Goal: Complete application form

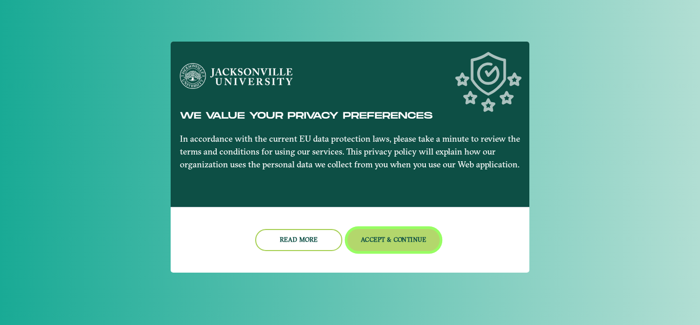
click at [397, 234] on button "Accept & Continue" at bounding box center [394, 240] width 93 height 22
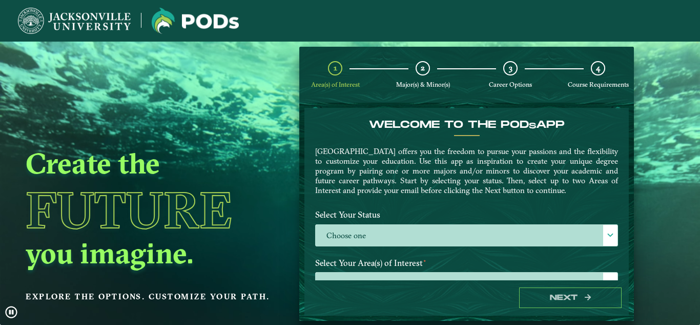
click at [397, 234] on label "Choose one" at bounding box center [467, 236] width 302 height 22
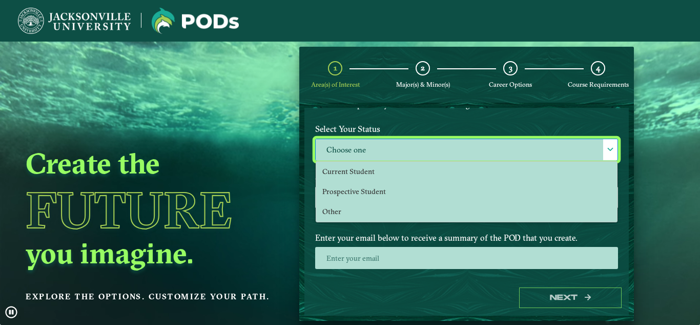
scroll to position [89, 0]
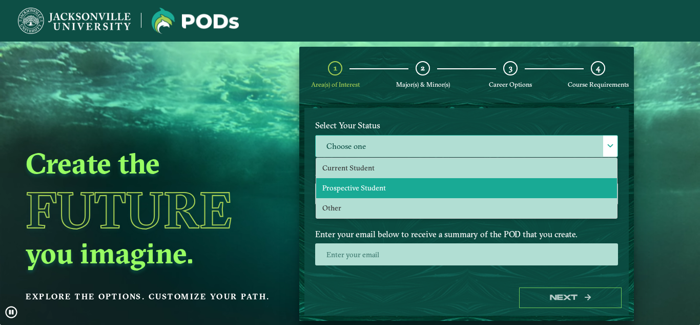
click at [386, 185] on li "Prospective Student" at bounding box center [466, 188] width 301 height 20
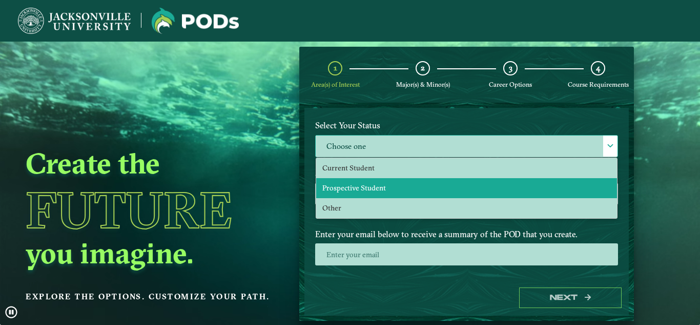
select select "[object Object]"
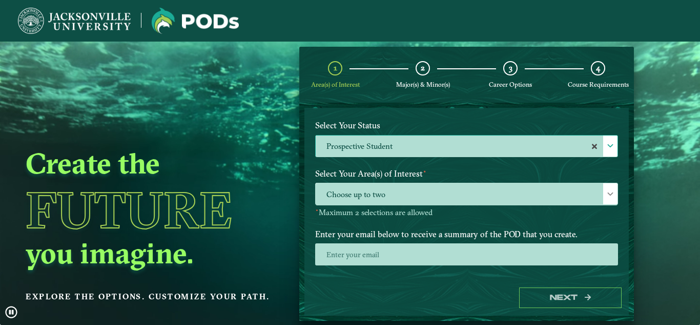
click at [386, 185] on span "Choose up to two" at bounding box center [467, 194] width 302 height 22
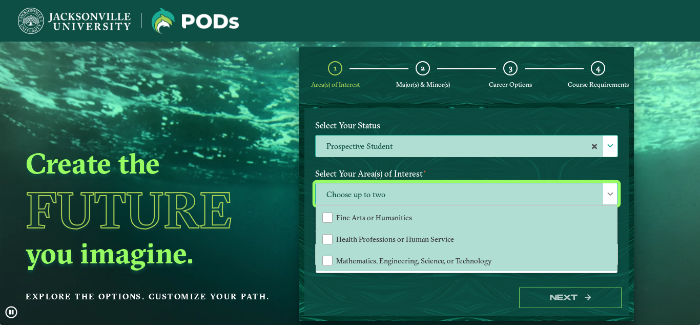
scroll to position [114, 0]
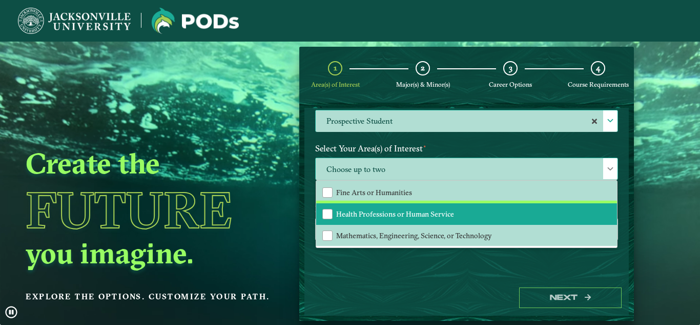
click at [407, 209] on span "Health Professions or Human Service" at bounding box center [395, 213] width 118 height 9
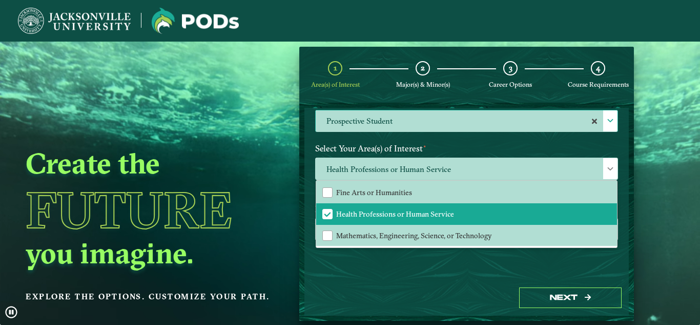
click at [379, 279] on div "Welcome to the POD s app [GEOGRAPHIC_DATA] offers you the freedom to pursue you…" at bounding box center [467, 194] width 325 height 172
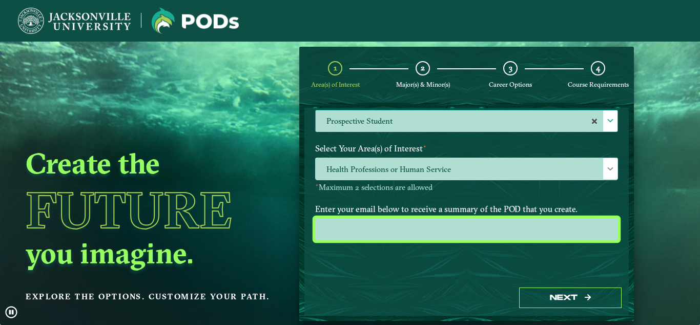
click at [409, 234] on input "email" at bounding box center [466, 229] width 303 height 22
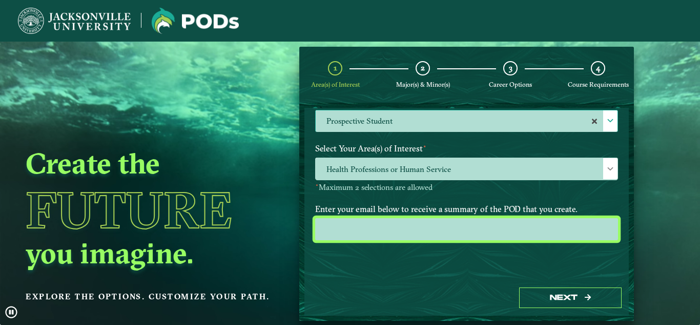
type input "[PERSON_NAME][EMAIL_ADDRESS][DOMAIN_NAME]"
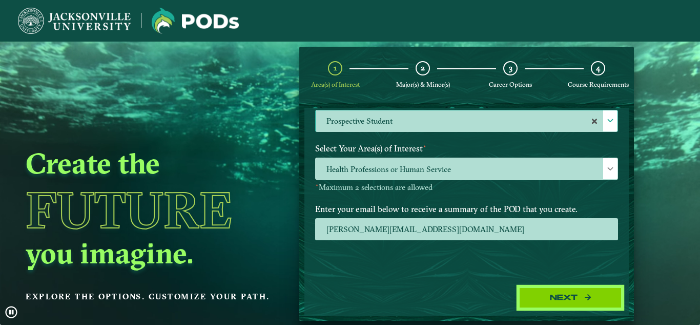
click at [554, 292] on button "Next" at bounding box center [570, 297] width 103 height 21
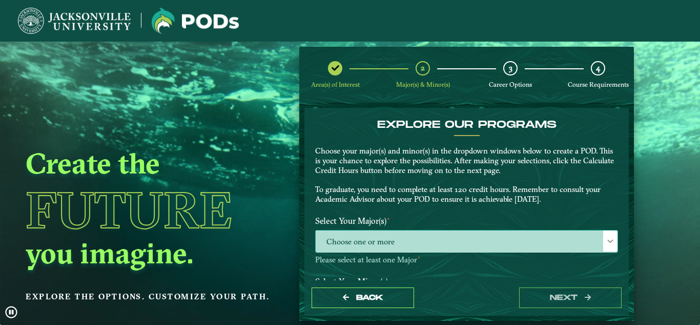
click at [456, 251] on span "Choose one or more" at bounding box center [467, 241] width 302 height 22
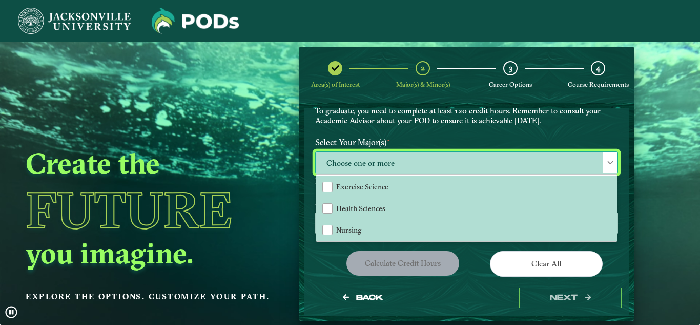
scroll to position [79, 0]
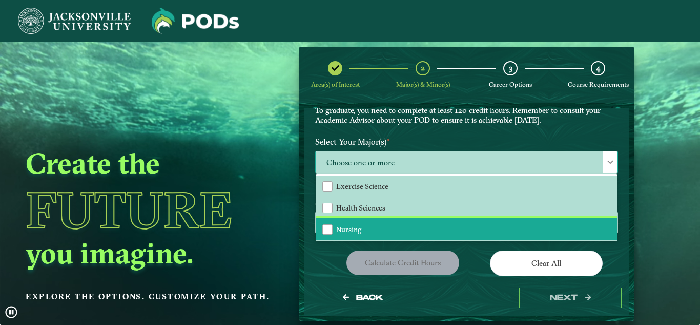
click at [362, 232] on li "Nursing" at bounding box center [466, 229] width 301 height 22
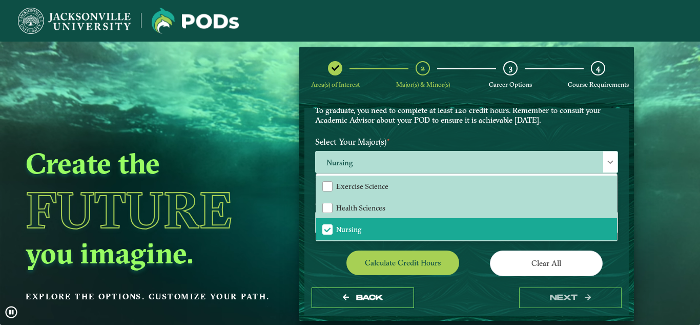
click at [467, 254] on div "Clear All" at bounding box center [546, 264] width 159 height 29
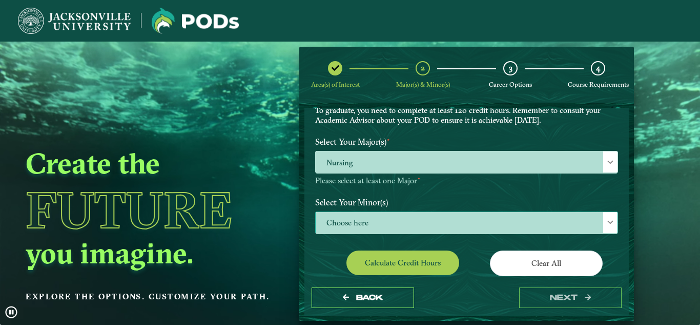
click at [432, 224] on span "Choose here" at bounding box center [467, 223] width 302 height 22
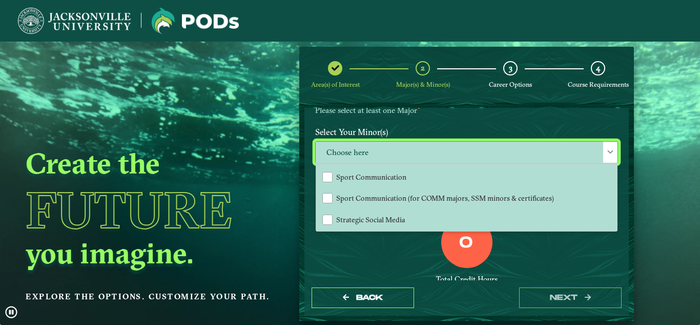
scroll to position [1040, 0]
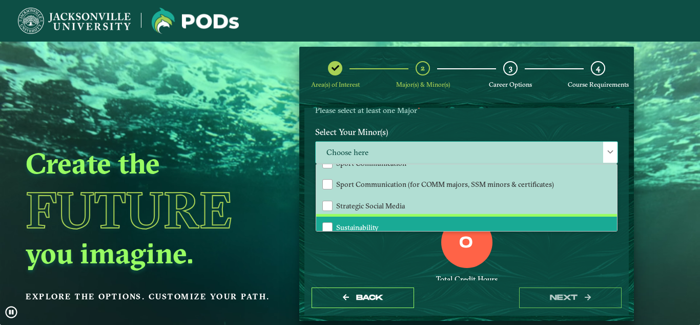
click at [432, 224] on li "Sustainability" at bounding box center [466, 227] width 301 height 22
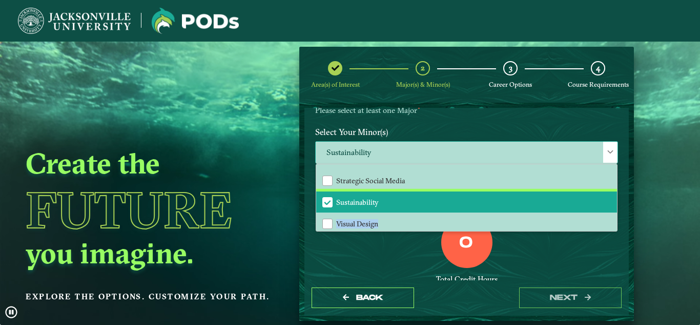
scroll to position [1087, 0]
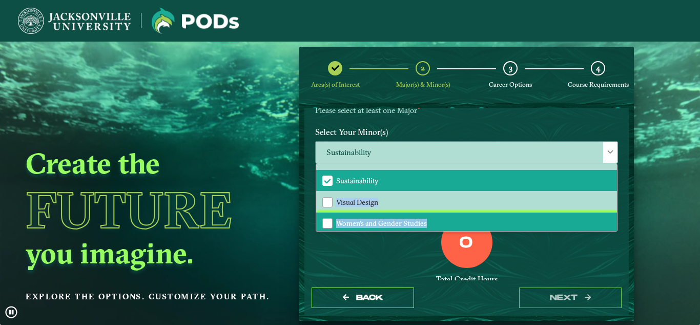
click at [432, 224] on li "Women's and Gender Studies" at bounding box center [466, 223] width 301 height 22
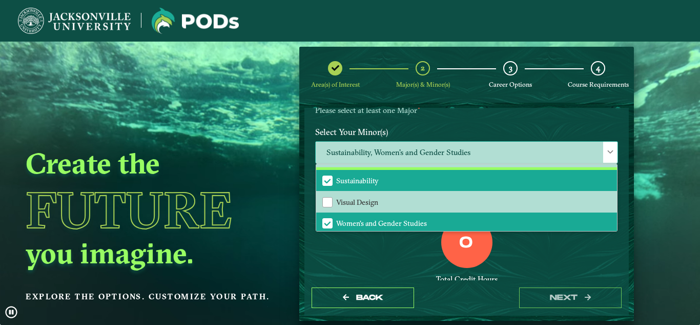
click at [402, 187] on li "Sustainability" at bounding box center [466, 181] width 301 height 22
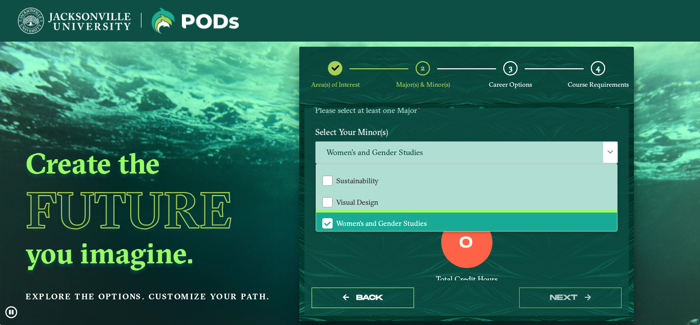
click at [404, 222] on span "Women's and Gender Studies" at bounding box center [381, 222] width 91 height 9
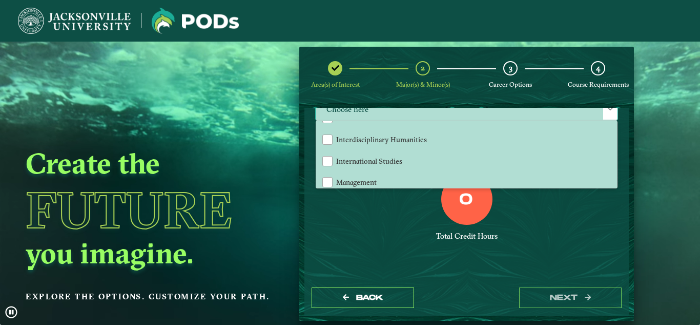
scroll to position [636, 0]
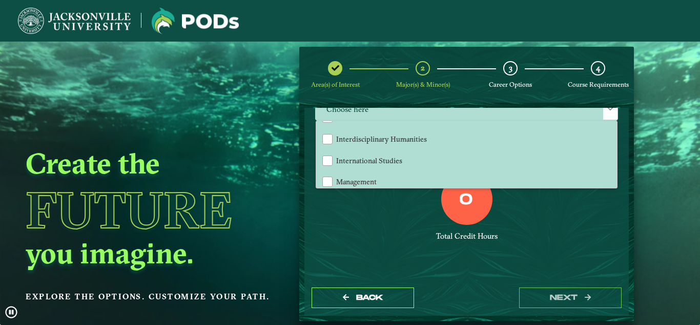
click at [371, 223] on div "0 Total Credit Hours" at bounding box center [467, 216] width 318 height 87
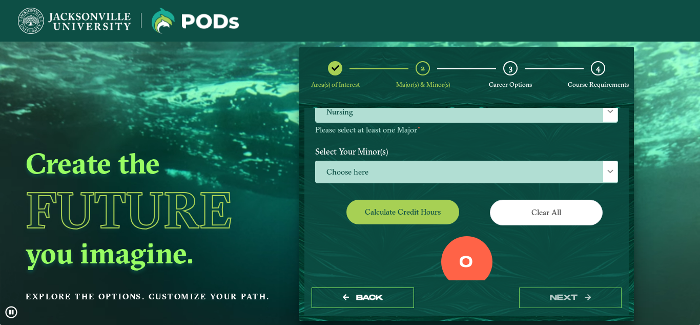
scroll to position [130, 0]
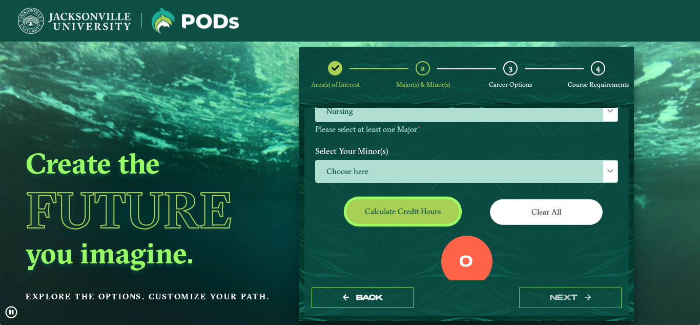
click at [385, 215] on button "Calculate credit hours" at bounding box center [403, 211] width 113 height 24
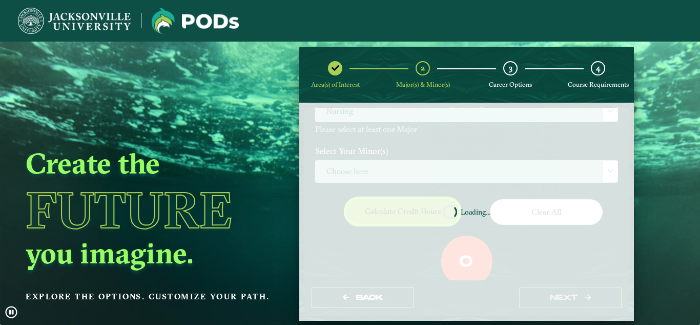
scroll to position [153, 0]
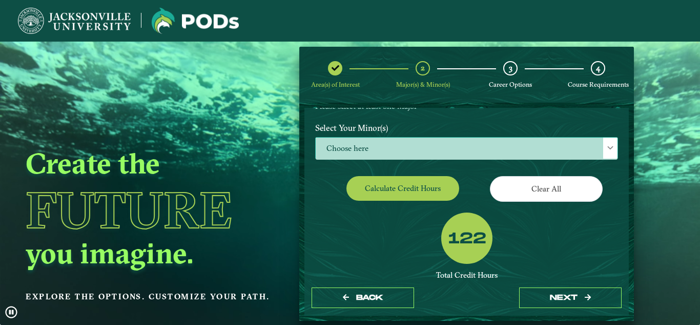
click at [357, 139] on span "Choose here" at bounding box center [467, 148] width 302 height 22
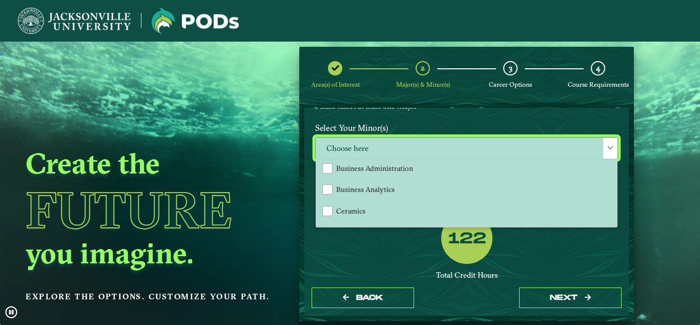
scroll to position [177, 0]
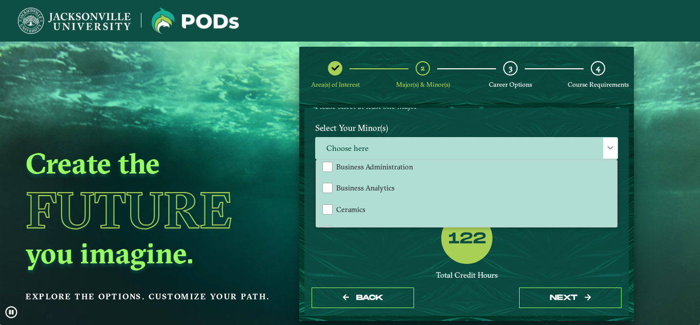
click at [399, 240] on div "122 Total Credit Hours Successful POD This looks like a successful POD! It appe…" at bounding box center [467, 274] width 318 height 125
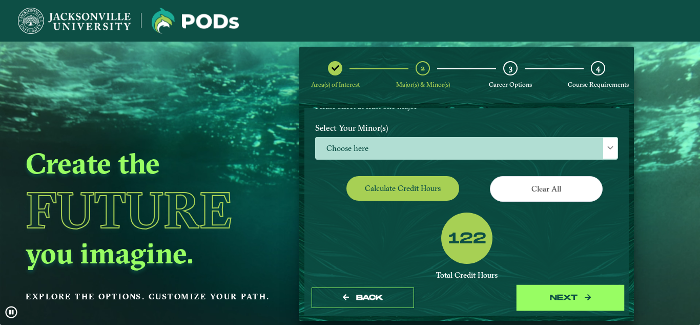
click at [544, 296] on button "next" at bounding box center [570, 297] width 103 height 21
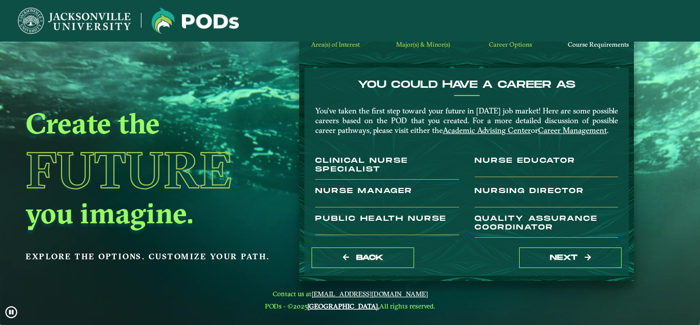
scroll to position [41, 0]
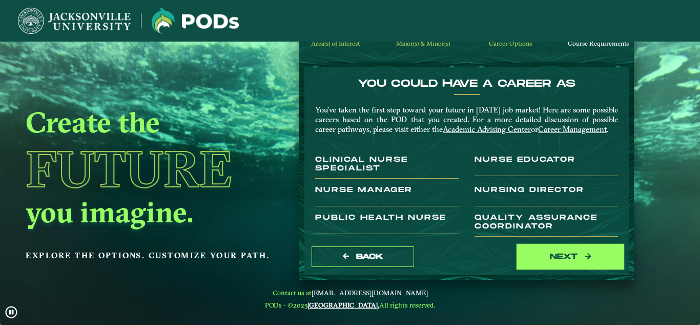
click at [586, 260] on button "next" at bounding box center [570, 256] width 103 height 21
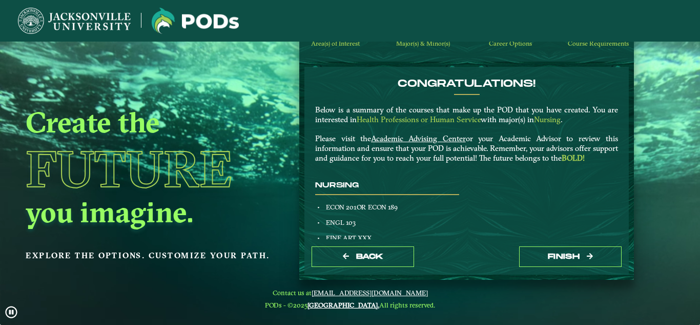
scroll to position [0, 0]
